Goal: Task Accomplishment & Management: Manage account settings

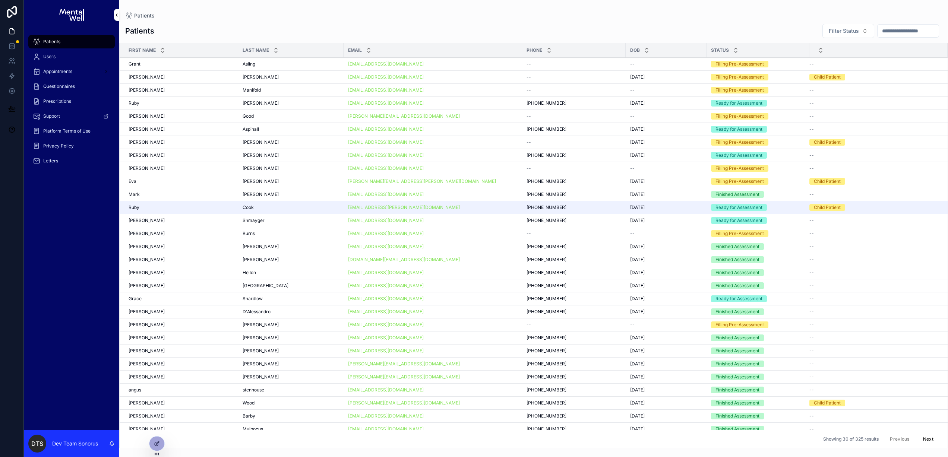
click at [89, 446] on p "Dev Team Sonorus" at bounding box center [75, 443] width 46 height 7
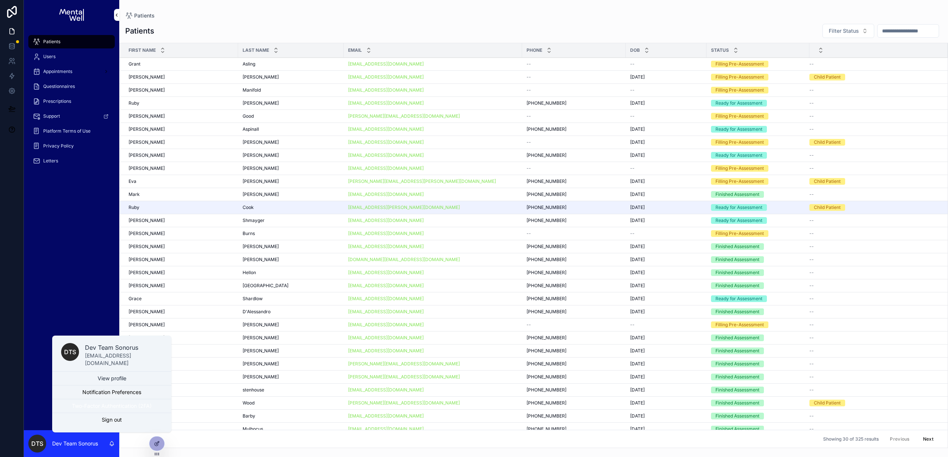
click at [127, 409] on button "Two-Factor Authentication (2FA)" at bounding box center [111, 405] width 119 height 13
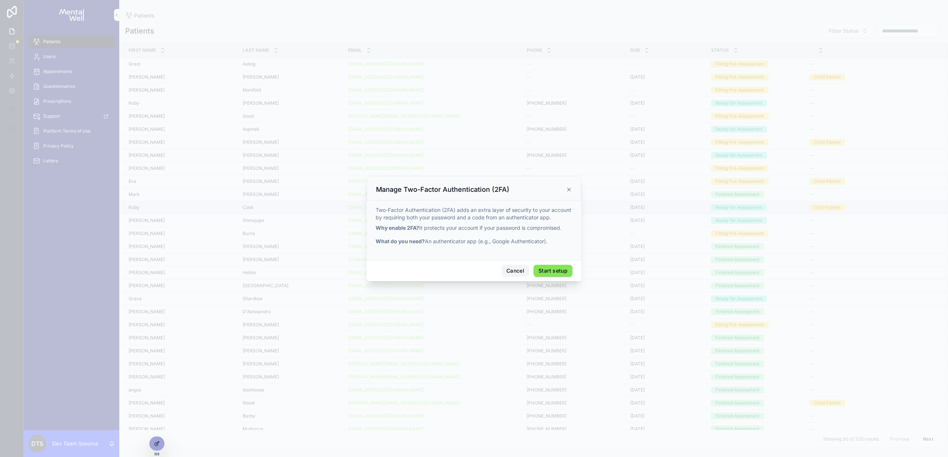
click at [517, 270] on button "Cancel" at bounding box center [516, 271] width 28 height 12
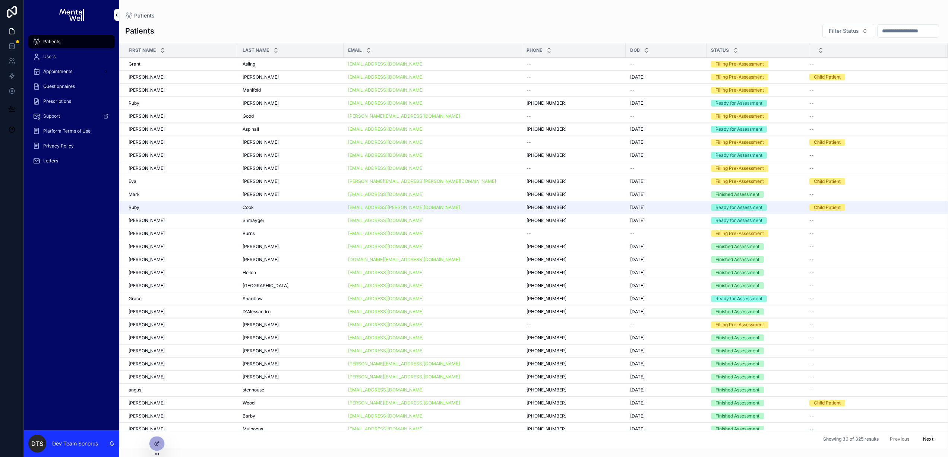
click at [97, 446] on p "Dev Team Sonorus" at bounding box center [75, 443] width 46 height 7
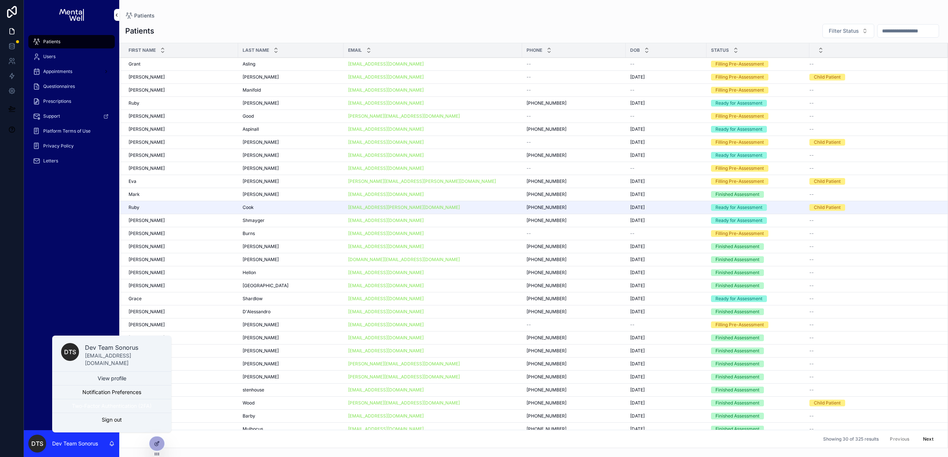
click at [121, 408] on button "Two-Factor Authentication (2FA)" at bounding box center [111, 405] width 119 height 13
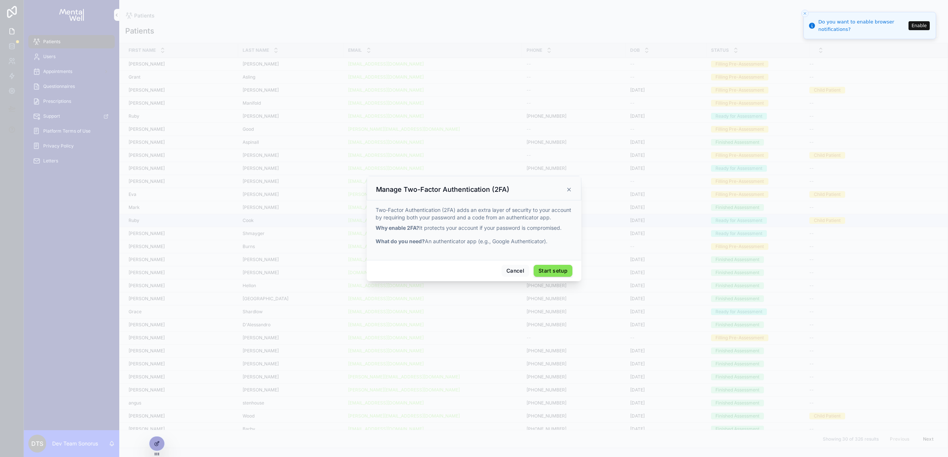
click at [571, 190] on icon "scrollable content" at bounding box center [569, 190] width 6 height 6
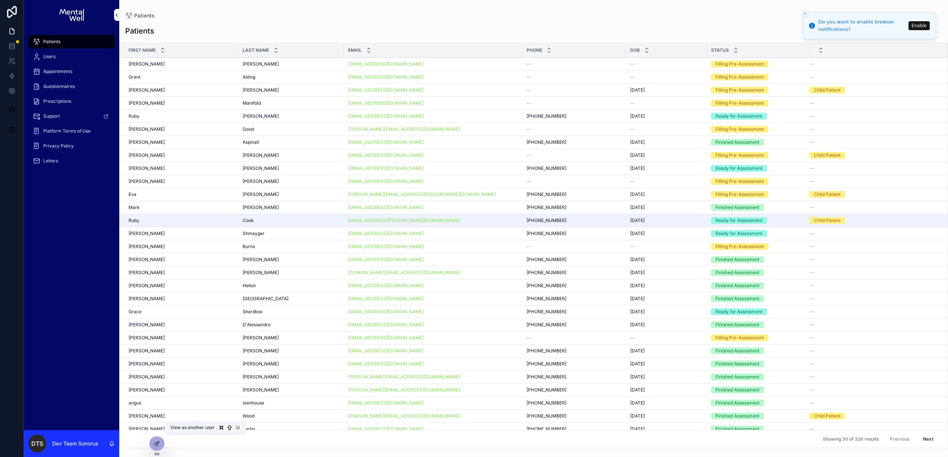
click at [0, 0] on icon at bounding box center [0, 0] width 0 height 0
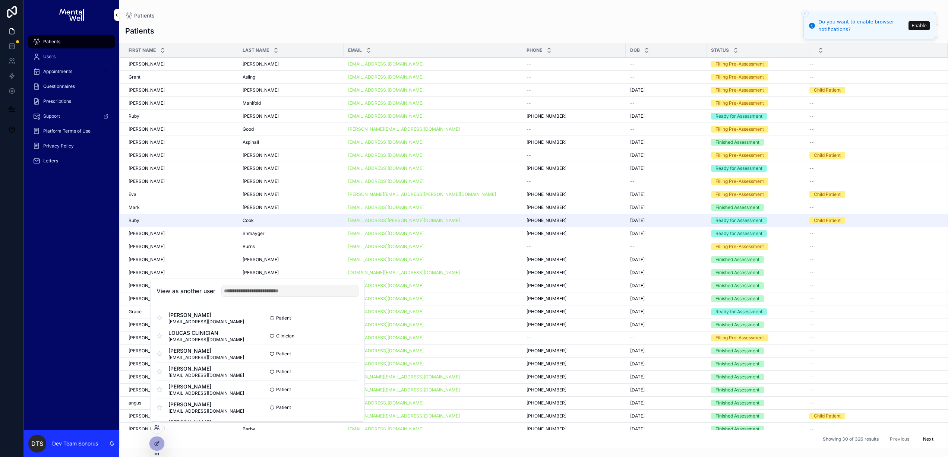
drag, startPoint x: 238, startPoint y: 341, endPoint x: 169, endPoint y: 340, distance: 68.9
click at [169, 340] on div "[PERSON_NAME] CLINICIAN [EMAIL_ADDRESS][DOMAIN_NAME]" at bounding box center [206, 335] width 101 height 13
drag, startPoint x: 168, startPoint y: 340, endPoint x: 241, endPoint y: 340, distance: 72.7
click at [241, 340] on div "[PERSON_NAME] CLINICIAN [EMAIL_ADDRESS][DOMAIN_NAME]" at bounding box center [206, 335] width 101 height 13
copy span "[EMAIL_ADDRESS][DOMAIN_NAME]"
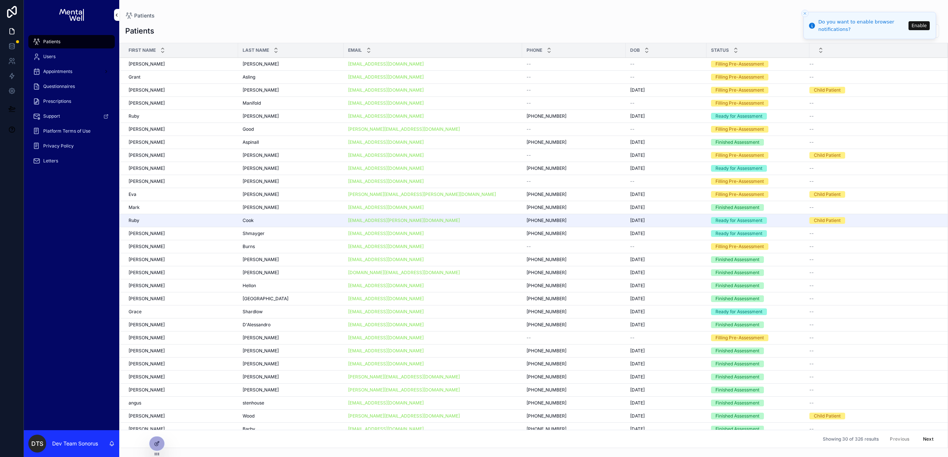
click at [73, 252] on div "Patients Users Appointments Questionnaires Prescriptions Support Platform Terms…" at bounding box center [71, 230] width 95 height 401
click at [81, 446] on p "Dev Team Sonorus" at bounding box center [75, 443] width 46 height 7
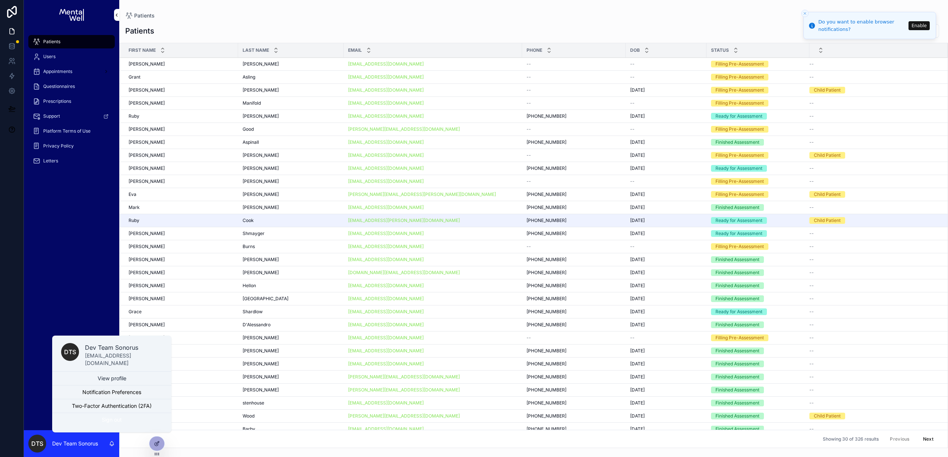
click at [110, 424] on button "Sign out" at bounding box center [111, 419] width 119 height 13
